Goal: Task Accomplishment & Management: Manage account settings

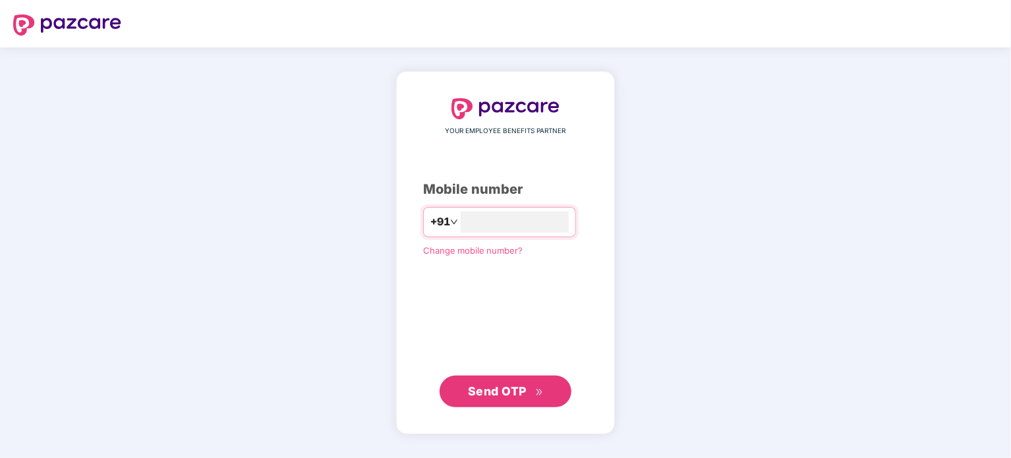
type input "**********"
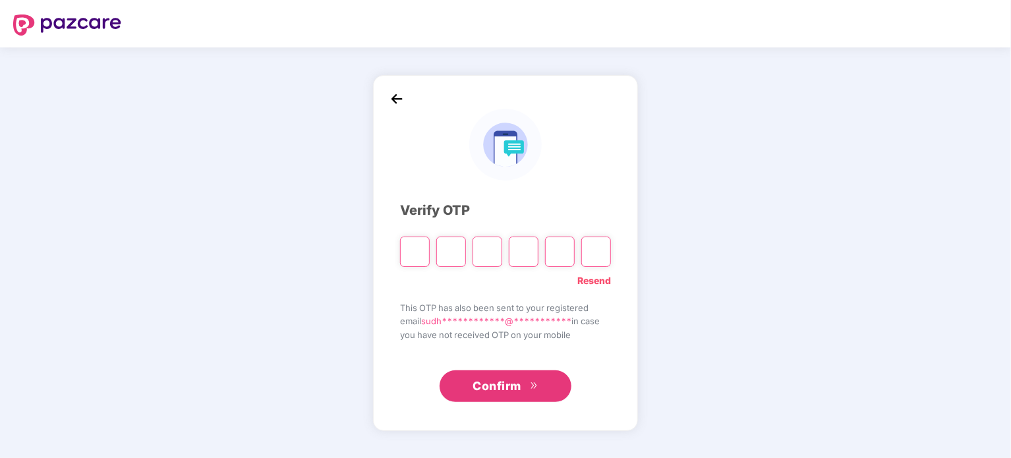
type input "*"
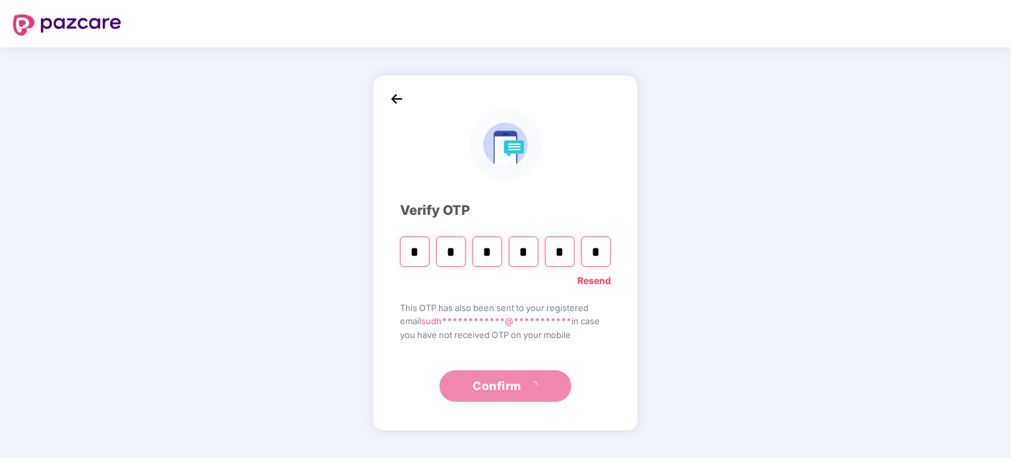
type input "*"
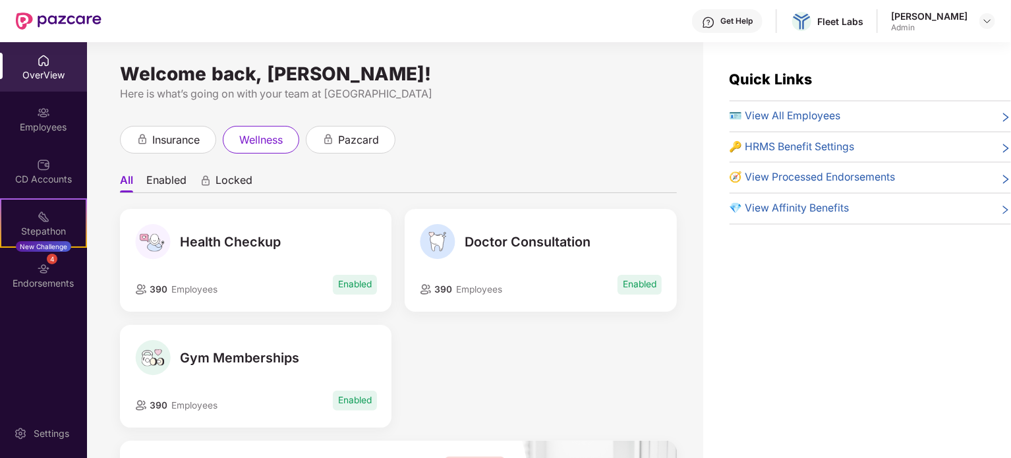
click at [42, 85] on div "OverView" at bounding box center [43, 66] width 87 height 49
click at [42, 103] on div "Employees" at bounding box center [43, 118] width 87 height 49
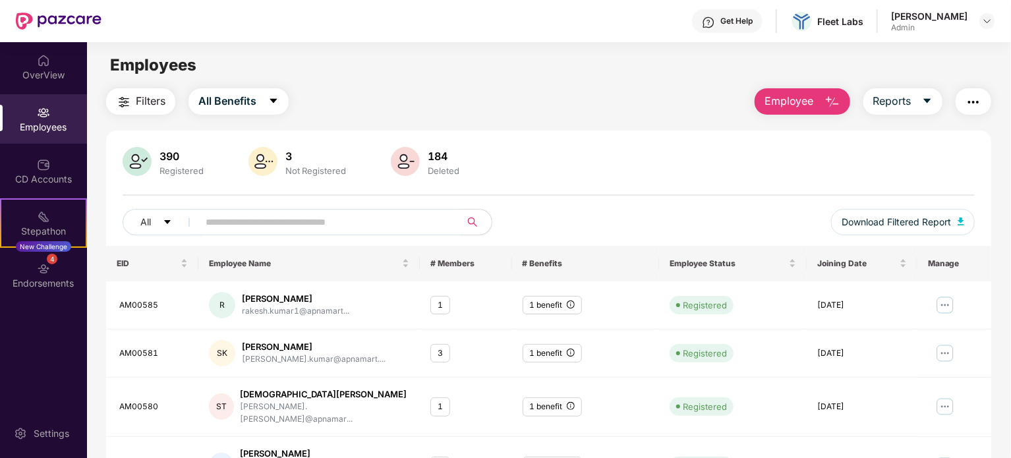
click at [250, 220] on input "text" at bounding box center [324, 222] width 236 height 20
type input "*"
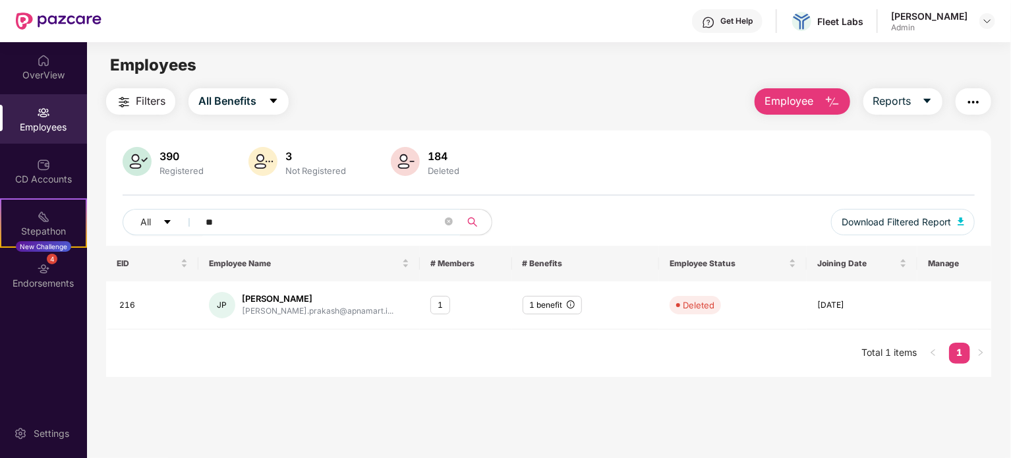
type input "*"
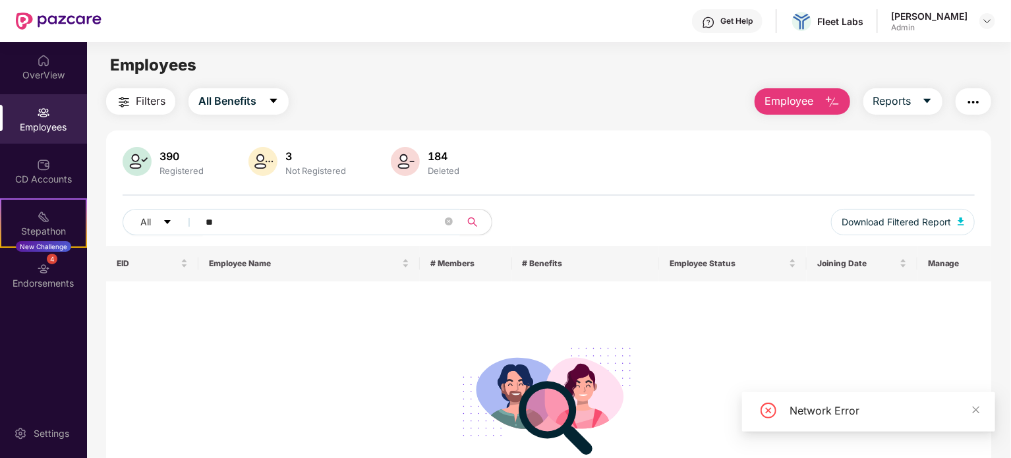
type input "*"
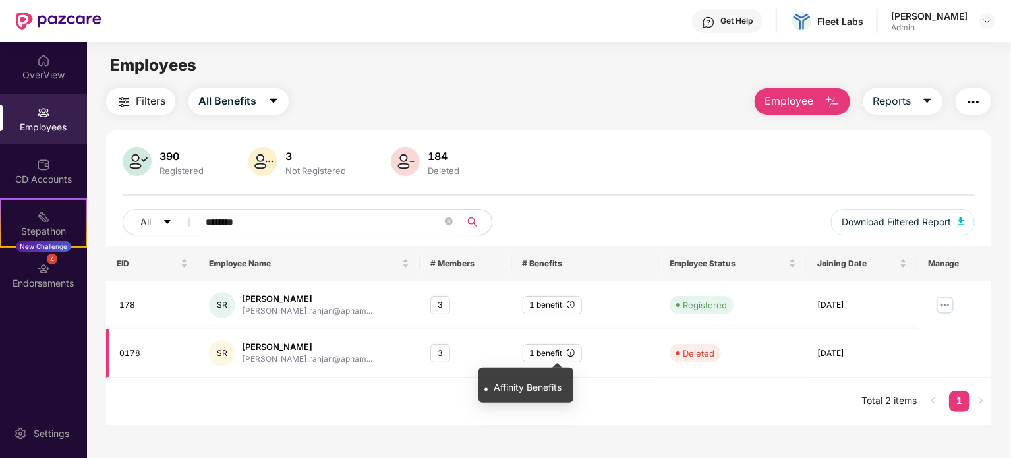
type input "********"
click at [567, 352] on icon "info-circle" at bounding box center [571, 352] width 8 height 8
click at [534, 358] on div "1 benefit" at bounding box center [551, 353] width 59 height 19
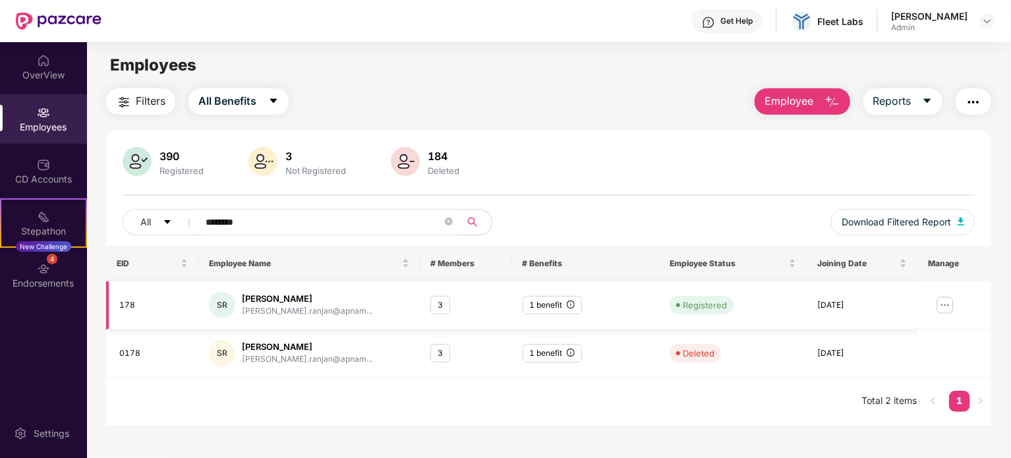
click at [941, 303] on img at bounding box center [944, 304] width 21 height 21
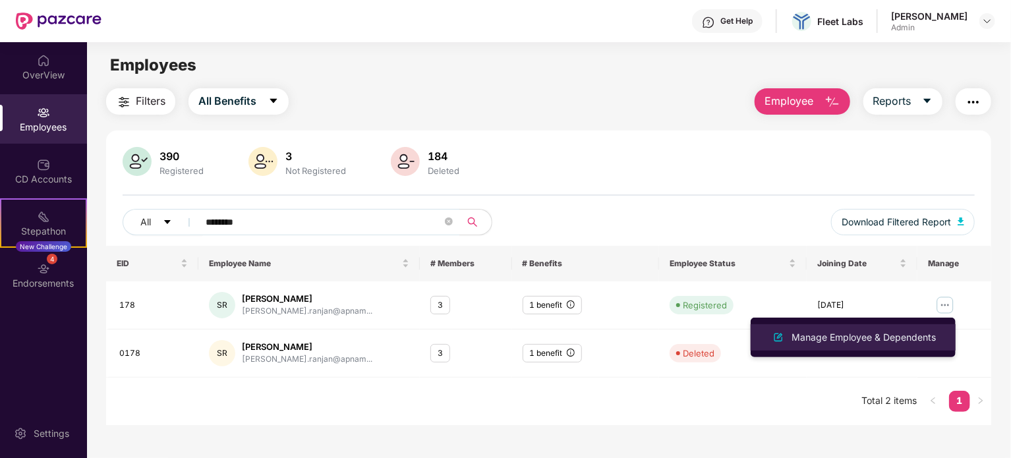
click at [883, 339] on div "Manage Employee & Dependents" at bounding box center [864, 337] width 150 height 14
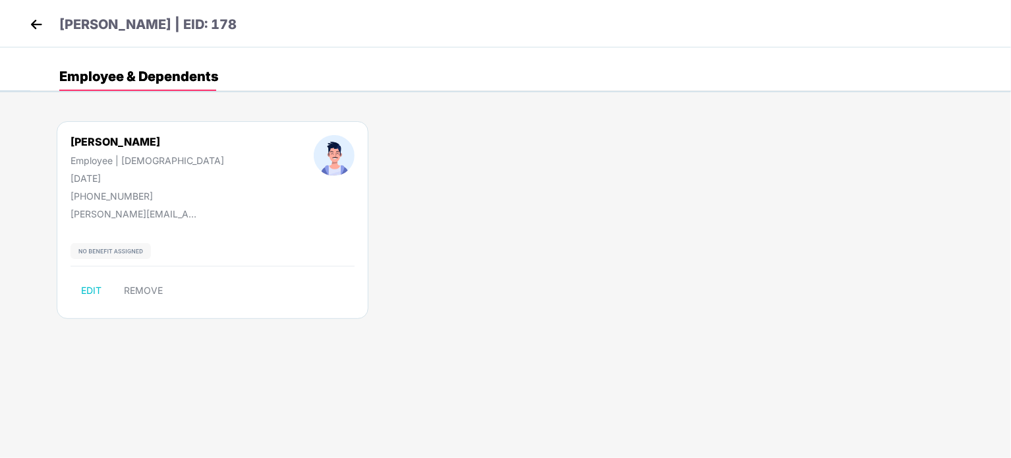
click at [117, 152] on div "[PERSON_NAME] Employee | [DEMOGRAPHIC_DATA] [DATE] [PHONE_NUMBER]" at bounding box center [147, 168] width 243 height 67
click at [109, 173] on div "[DATE]" at bounding box center [146, 178] width 153 height 11
click at [114, 177] on div "[DATE]" at bounding box center [146, 178] width 153 height 11
click at [96, 145] on div "[PERSON_NAME]" at bounding box center [146, 141] width 153 height 13
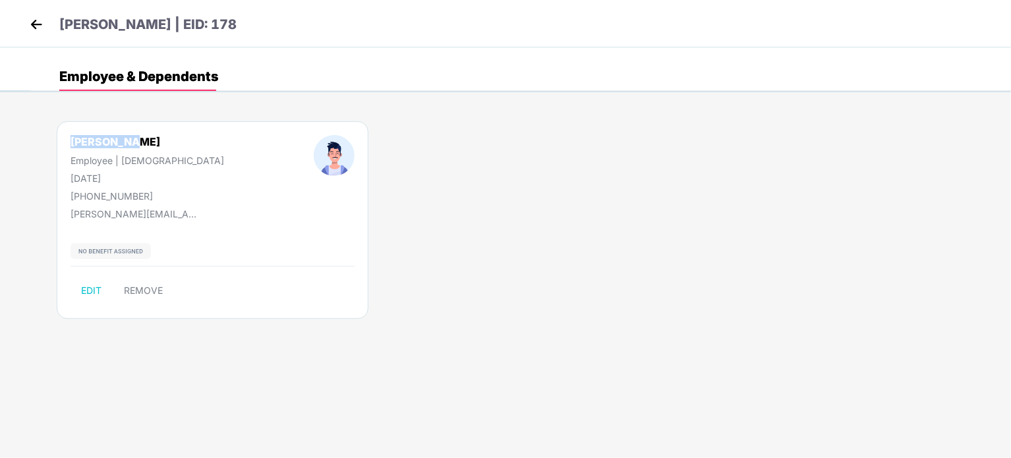
click at [96, 145] on div "[PERSON_NAME]" at bounding box center [146, 141] width 153 height 13
click at [129, 246] on img at bounding box center [110, 251] width 80 height 16
click at [40, 13] on div "[PERSON_NAME] | EID: 178" at bounding box center [505, 23] width 1011 height 47
click at [40, 18] on img at bounding box center [36, 24] width 20 height 20
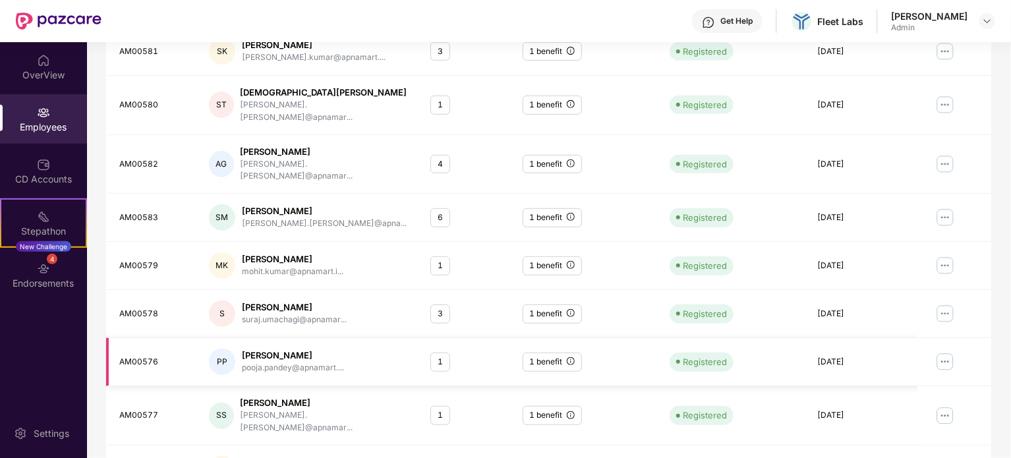
scroll to position [350, 0]
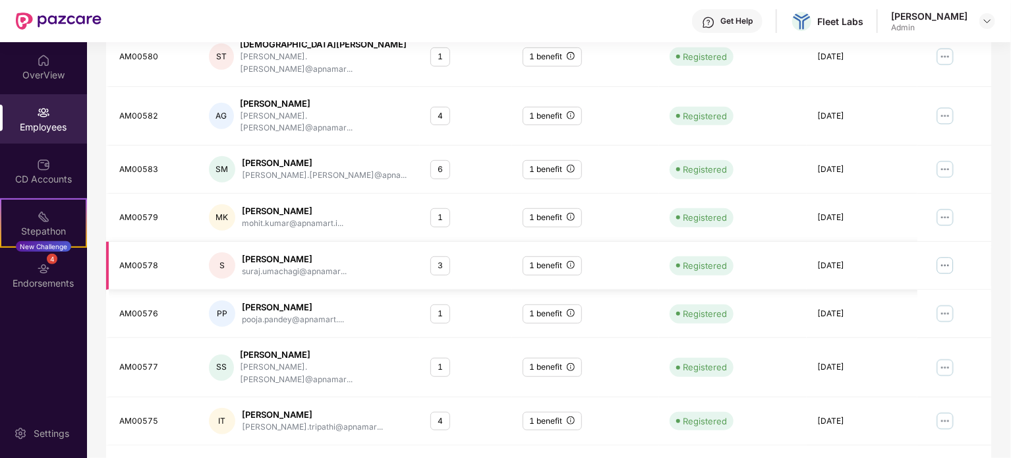
click at [538, 256] on div "1 benefit" at bounding box center [551, 265] width 59 height 19
click at [943, 255] on img at bounding box center [944, 265] width 21 height 21
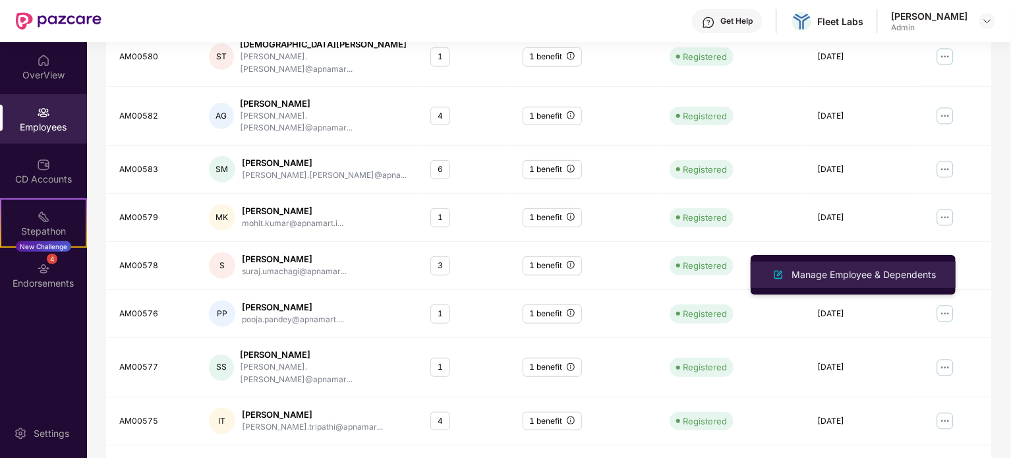
click at [875, 269] on div "Manage Employee & Dependents" at bounding box center [864, 274] width 150 height 14
